Goal: Task Accomplishment & Management: Complete application form

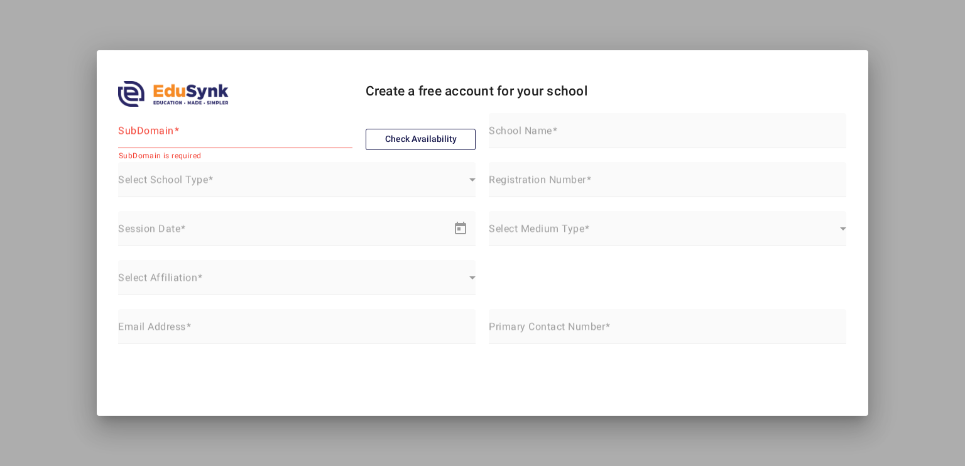
click at [223, 126] on div "SubDomain" at bounding box center [235, 130] width 234 height 35
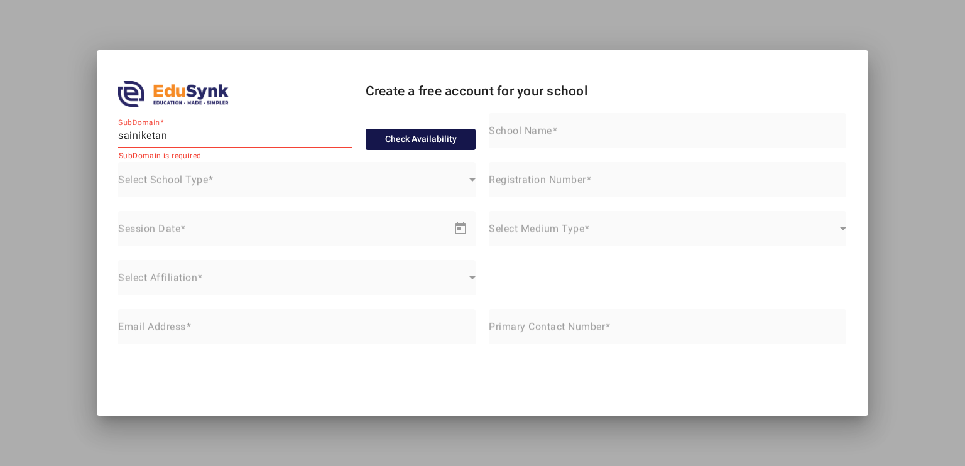
type input "sainiketan"
click at [387, 148] on button "Check Availability" at bounding box center [420, 139] width 111 height 21
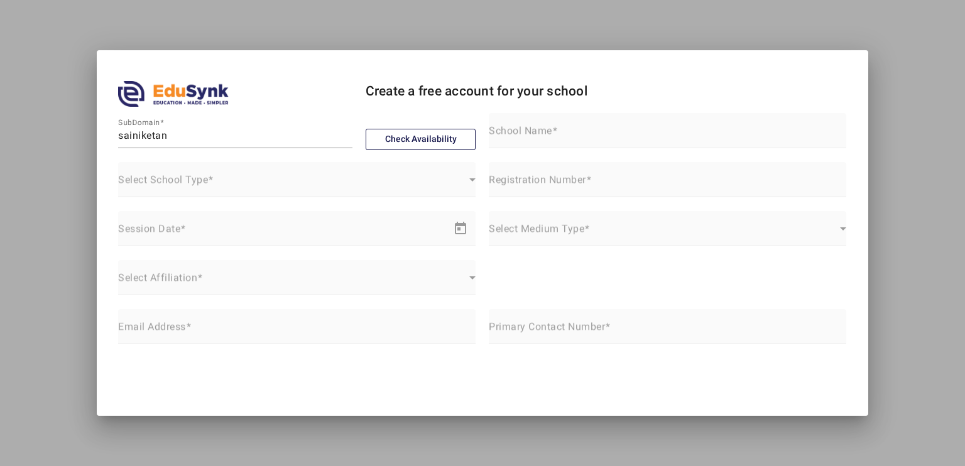
click at [220, 183] on mat-form-field "Select School Type Select School Type" at bounding box center [296, 186] width 357 height 49
click at [193, 179] on mat-label "Select School Type" at bounding box center [163, 180] width 90 height 12
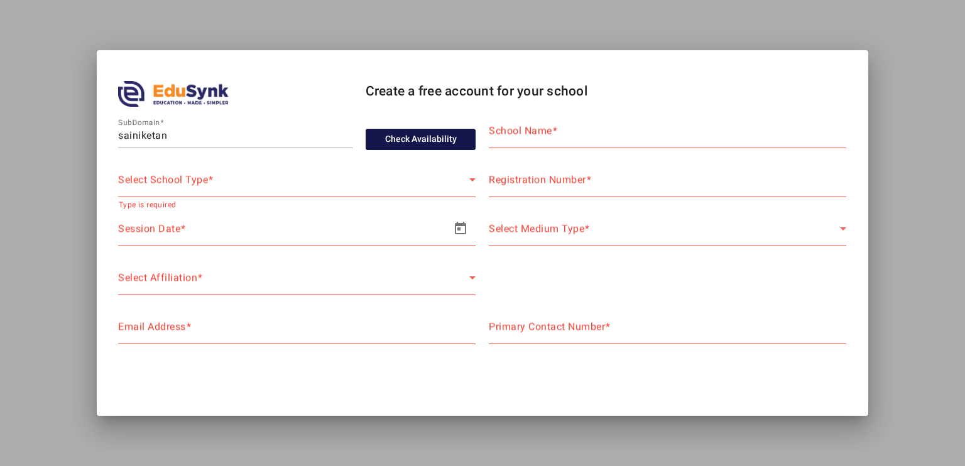
click at [386, 139] on button "Check Availability" at bounding box center [420, 139] width 111 height 21
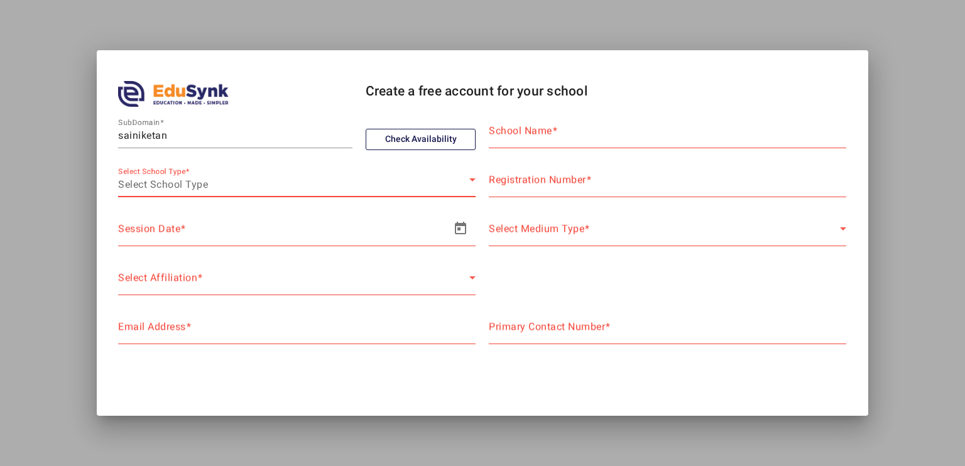
click at [197, 178] on span "Select School Type" at bounding box center [163, 184] width 90 height 12
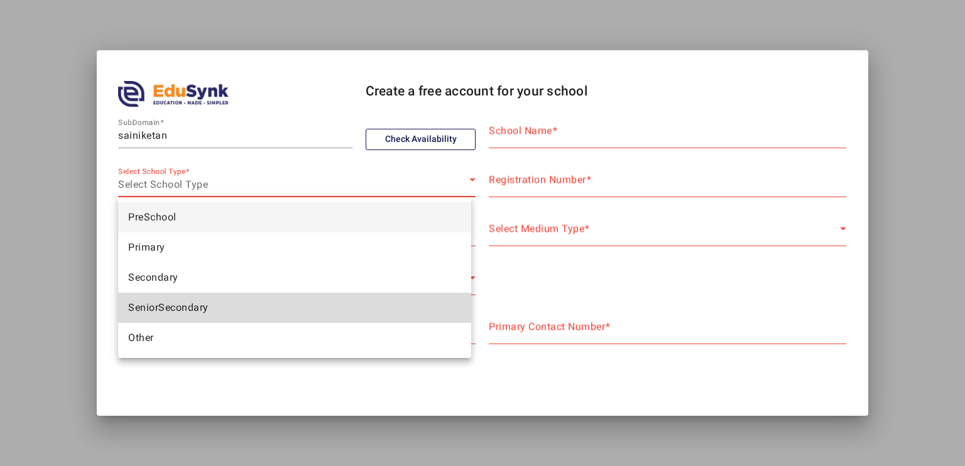
click at [154, 309] on span "SeniorSecondary" at bounding box center [168, 307] width 80 height 15
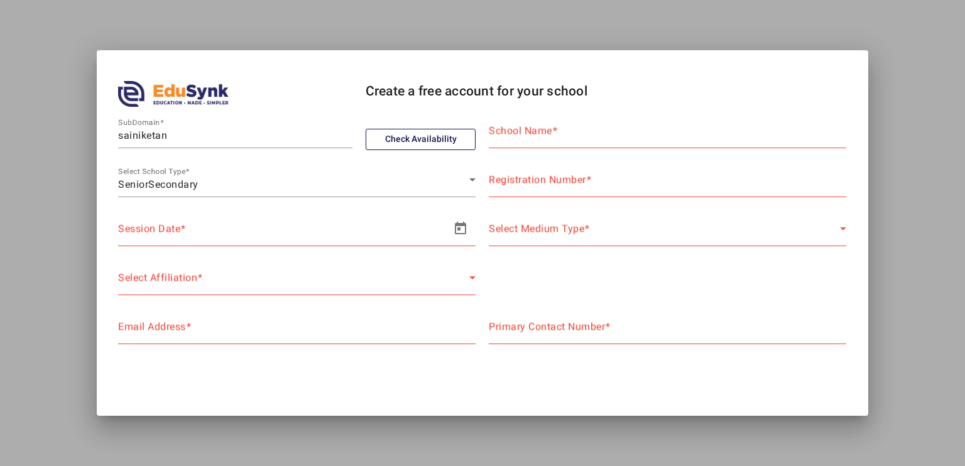
click at [173, 231] on span "–" at bounding box center [171, 233] width 8 height 15
click at [156, 237] on input "text" at bounding box center [141, 233] width 46 height 15
click at [452, 232] on span "Open calendar" at bounding box center [460, 228] width 30 height 30
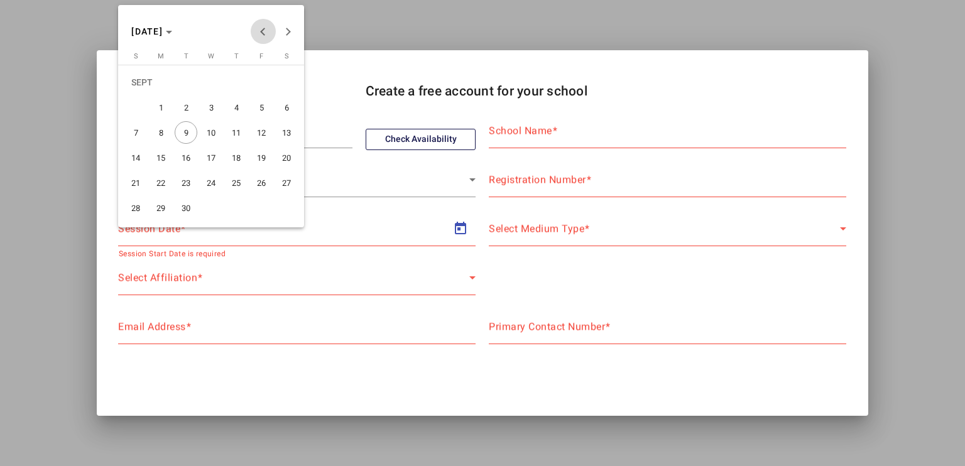
click at [264, 33] on button "Previous month" at bounding box center [263, 31] width 25 height 25
click at [161, 104] on span "2" at bounding box center [160, 107] width 23 height 23
type input "[DATE]"
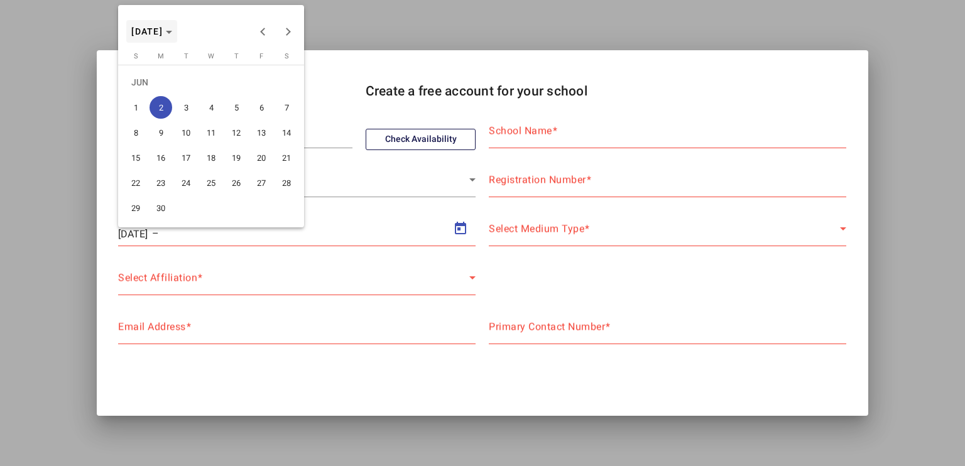
click at [172, 34] on span "[DATE]" at bounding box center [151, 31] width 41 height 9
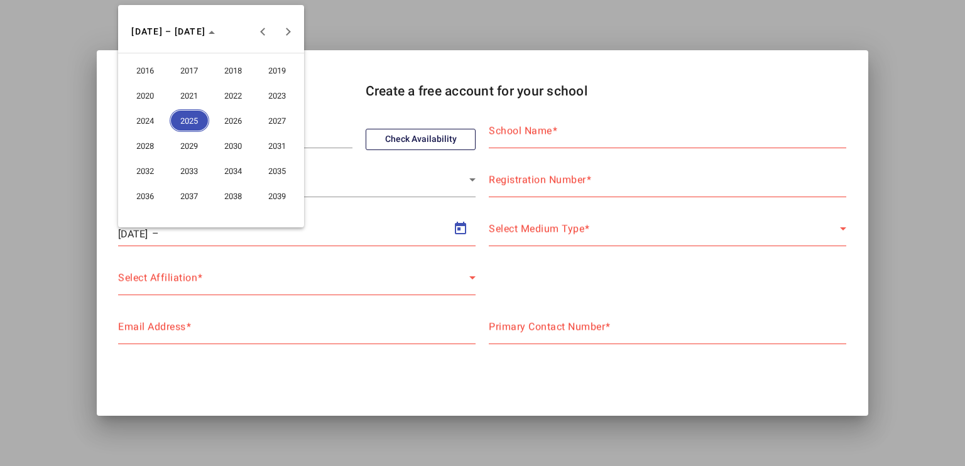
click at [224, 117] on span "2026" at bounding box center [233, 120] width 40 height 23
click at [231, 90] on span "MAR" at bounding box center [233, 95] width 40 height 23
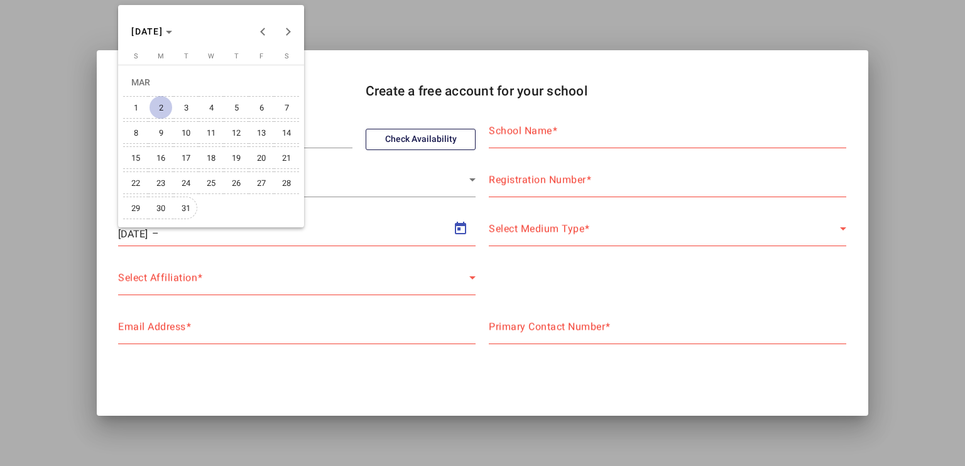
click at [183, 213] on span "31" at bounding box center [186, 208] width 23 height 23
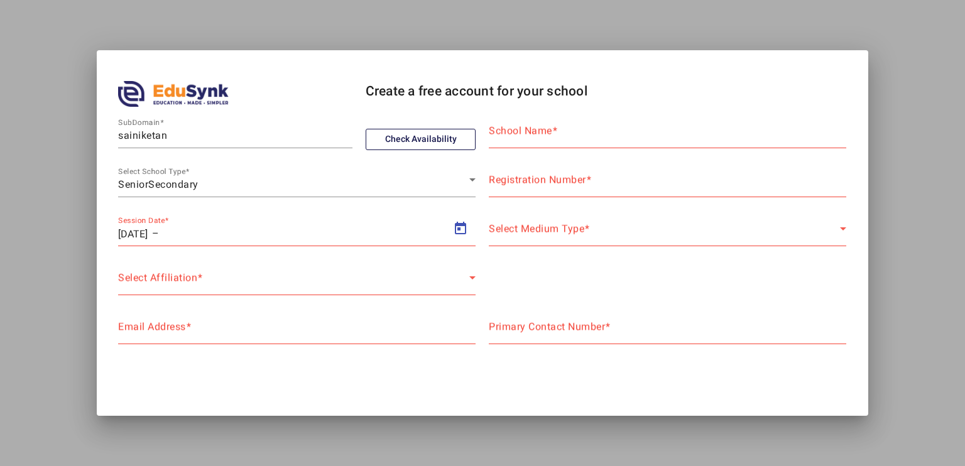
type input "[DATE]"
click at [188, 284] on span "Select Affiliation" at bounding box center [157, 282] width 79 height 12
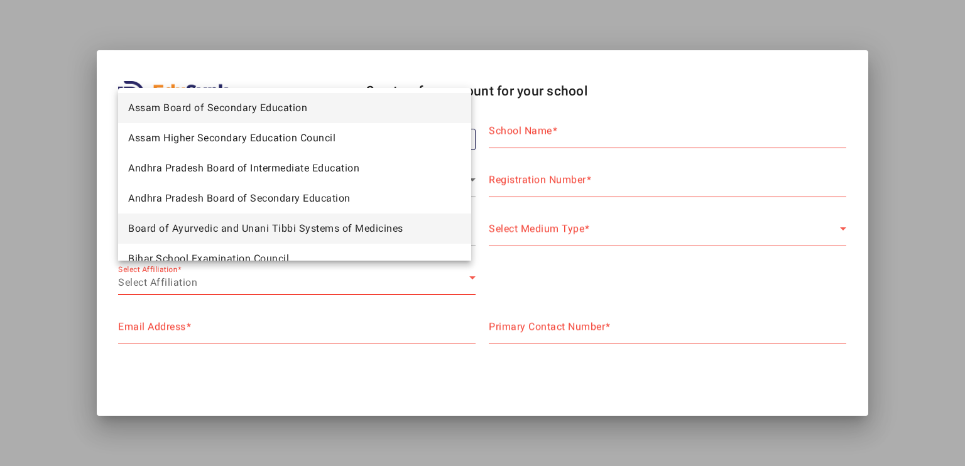
scroll to position [43, 0]
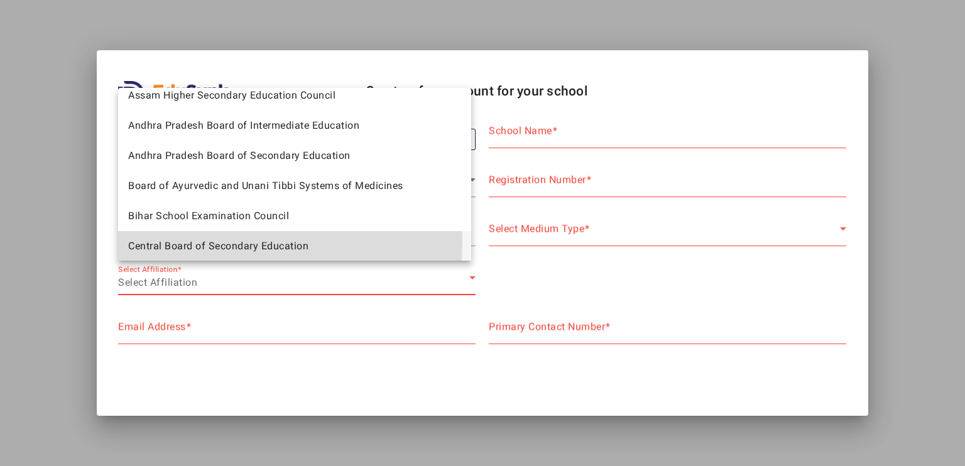
click at [207, 242] on span "Central Board of Secondary Education" at bounding box center [218, 246] width 180 height 15
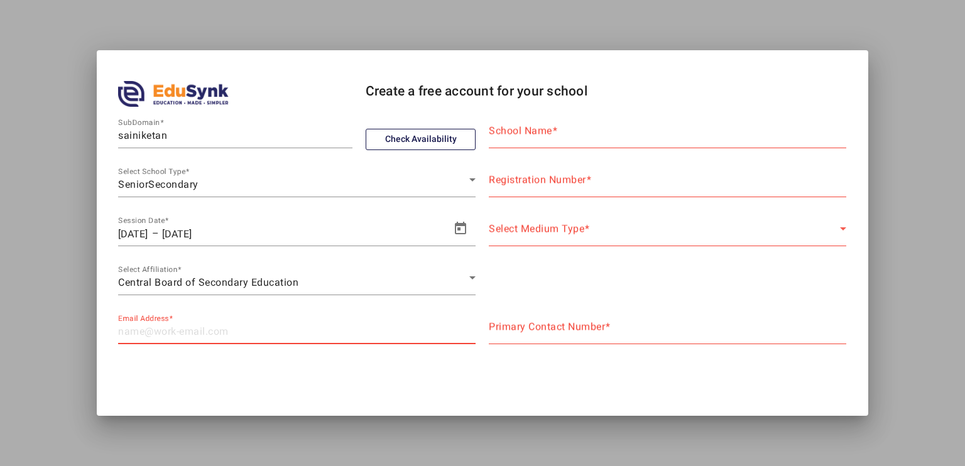
click at [198, 336] on input "Email Address" at bounding box center [296, 331] width 357 height 15
type input "[EMAIL_ADDRESS][DOMAIN_NAME]"
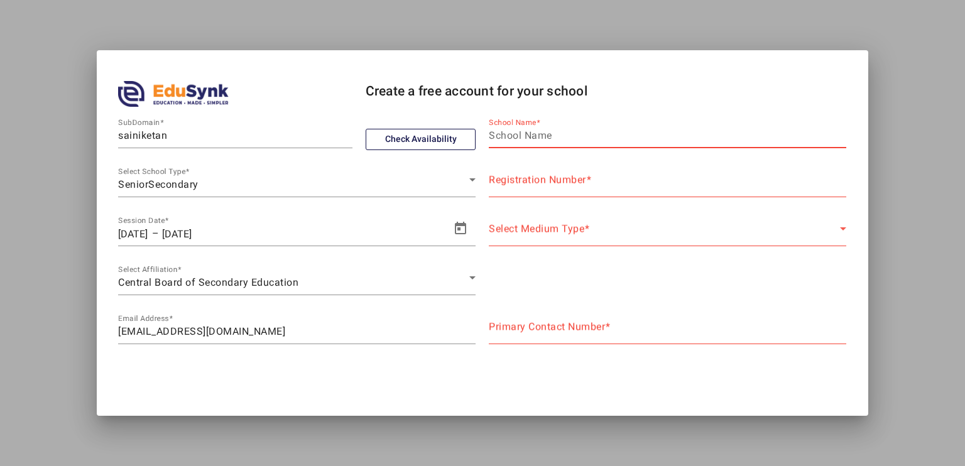
click at [543, 139] on input "School Name" at bounding box center [667, 135] width 357 height 15
type input "Sai Niketan PU college"
click at [557, 179] on mat-label "Registration Number" at bounding box center [537, 180] width 97 height 12
click at [557, 179] on input "Registration Number" at bounding box center [667, 184] width 357 height 15
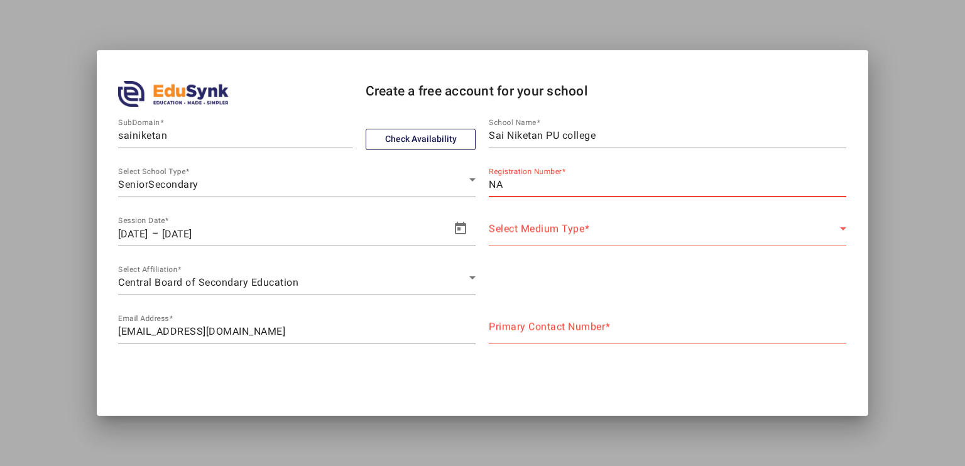
type input "NA"
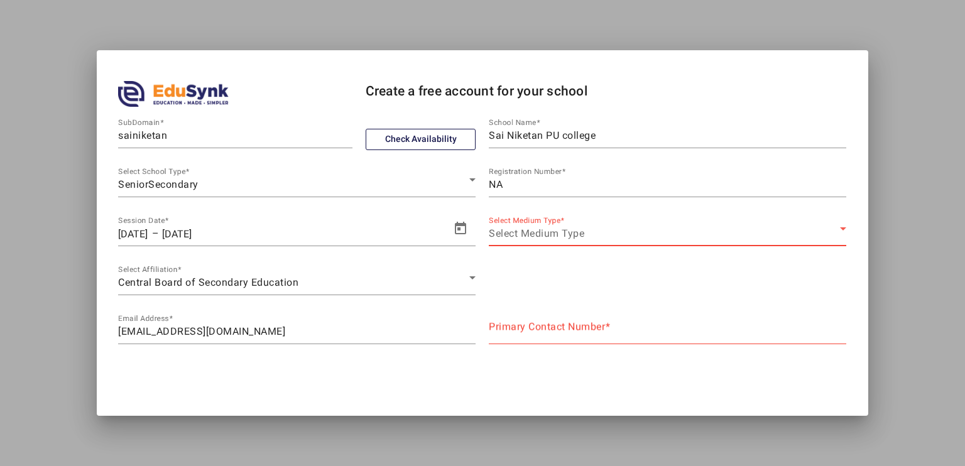
click at [548, 227] on span "Select Medium Type" at bounding box center [536, 233] width 95 height 12
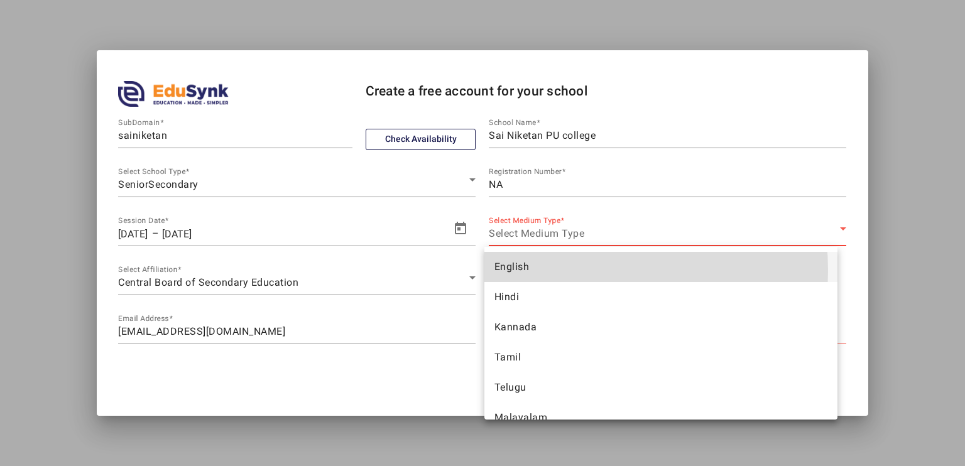
click at [536, 271] on mat-option "English" at bounding box center [660, 267] width 353 height 30
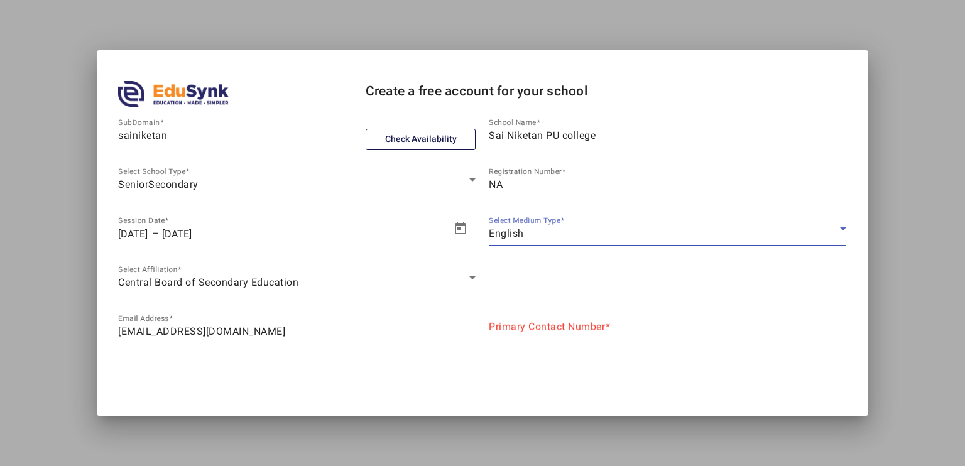
click at [530, 330] on mat-label "Primary Contact Number" at bounding box center [547, 327] width 116 height 12
click at [530, 330] on input "Primary Contact Number" at bounding box center [667, 331] width 357 height 15
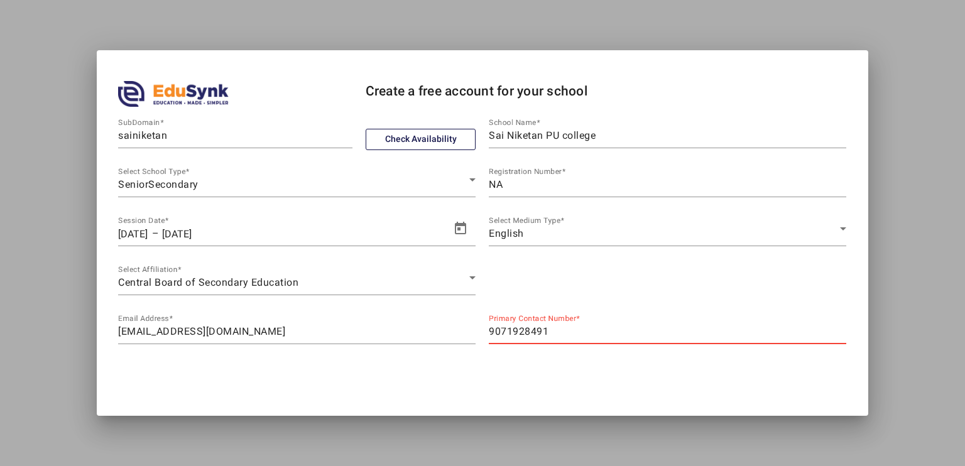
type input "9071928491"
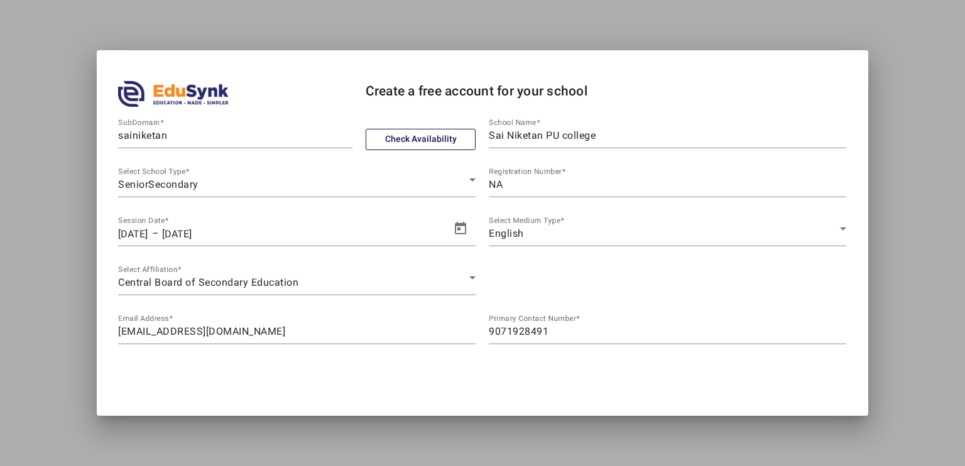
scroll to position [40, 0]
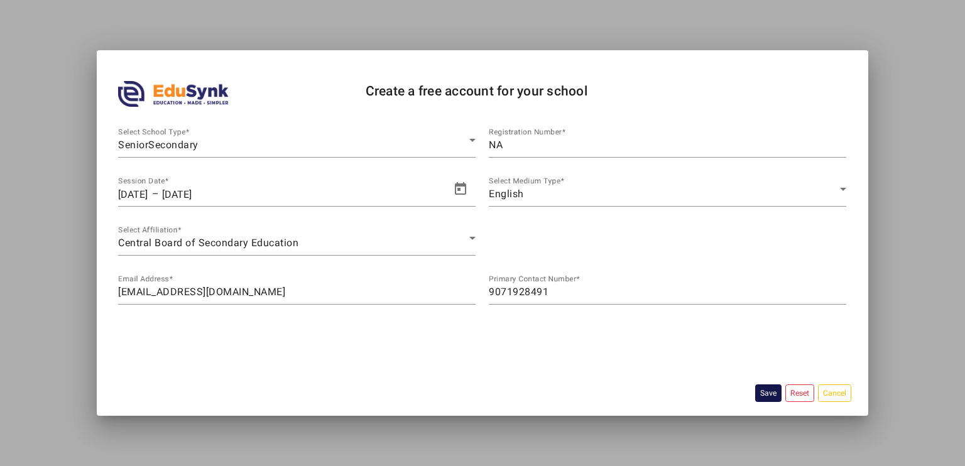
click at [755, 394] on button "Save" at bounding box center [768, 392] width 26 height 17
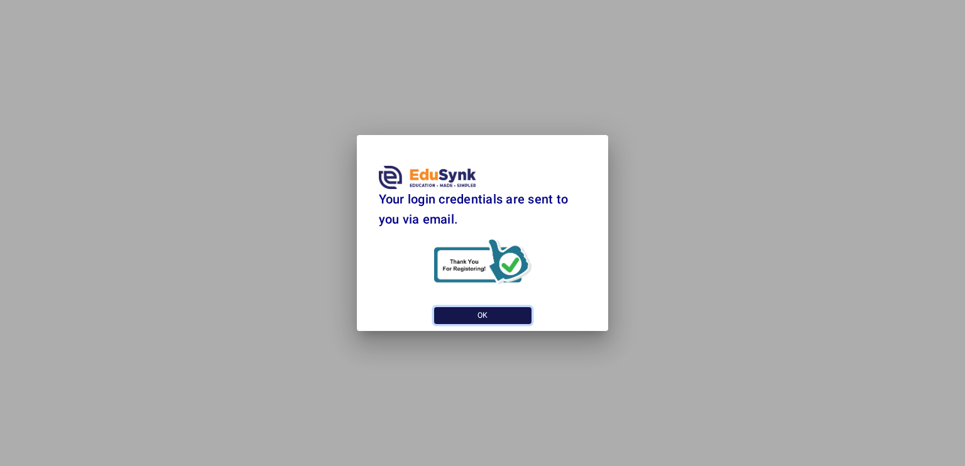
click at [458, 315] on button "OK" at bounding box center [482, 315] width 97 height 17
